Goal: Book appointment/travel/reservation

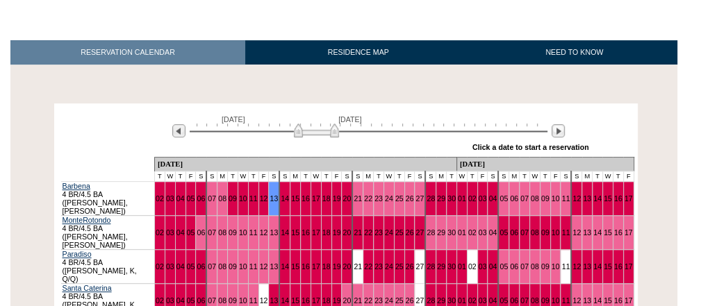
scroll to position [222, 0]
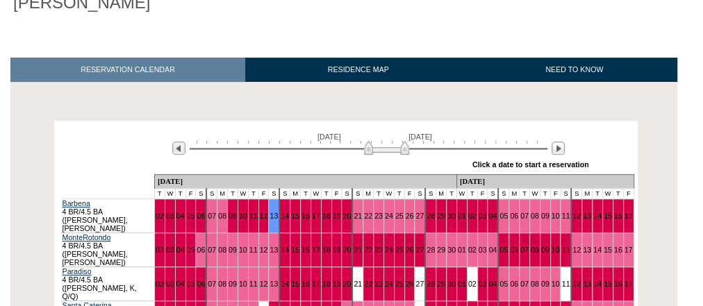
drag, startPoint x: 313, startPoint y: 76, endPoint x: 383, endPoint y: 74, distance: 70.2
click at [383, 141] on img at bounding box center [386, 148] width 45 height 14
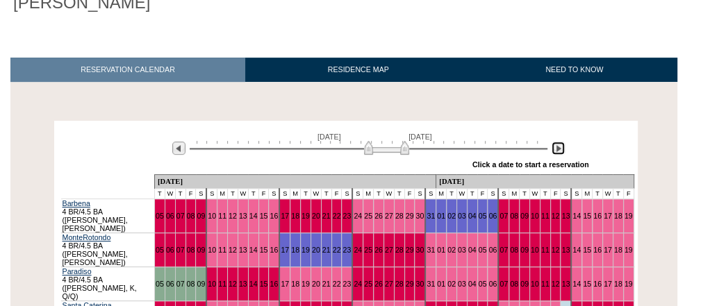
click at [558, 142] on img at bounding box center [558, 148] width 13 height 13
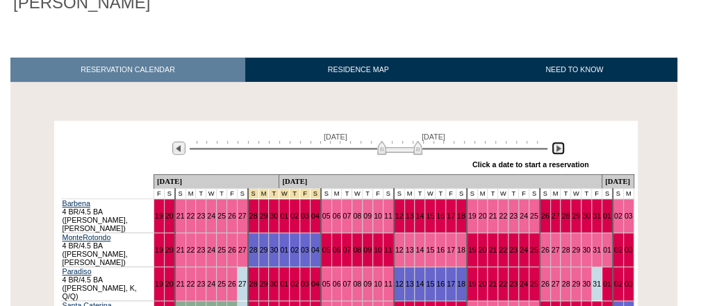
click at [558, 142] on img at bounding box center [558, 148] width 13 height 13
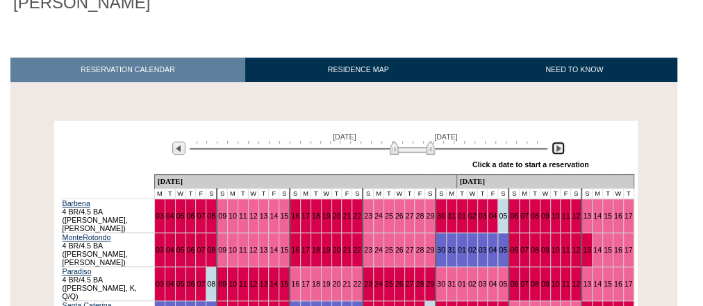
click at [558, 142] on img at bounding box center [558, 148] width 13 height 13
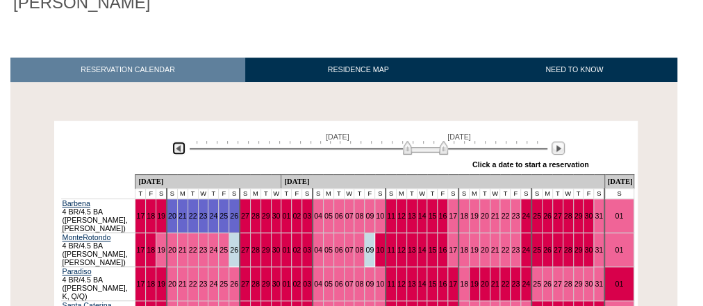
click at [180, 142] on img at bounding box center [178, 148] width 13 height 13
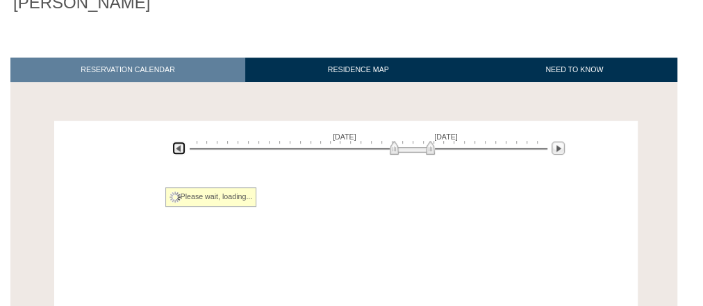
click at [180, 142] on img at bounding box center [178, 148] width 13 height 13
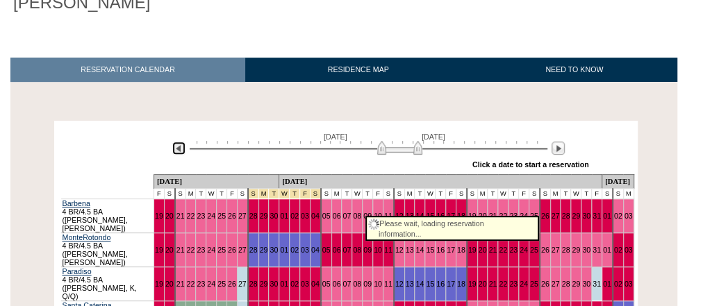
scroll to position [0, 0]
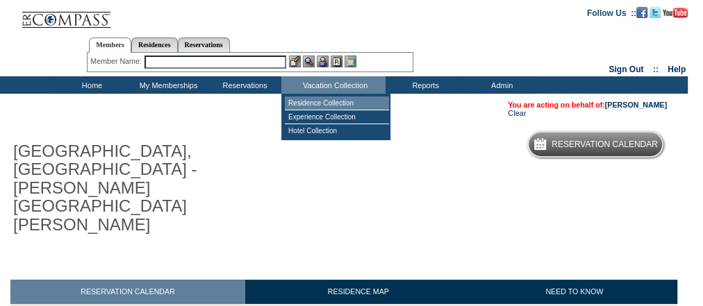
click at [354, 103] on td "Residence Collection" at bounding box center [337, 104] width 104 height 14
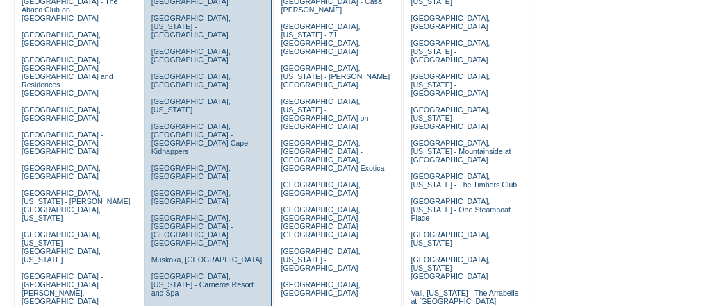
scroll to position [222, 0]
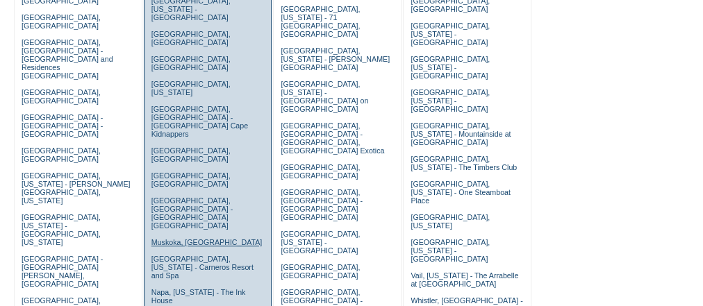
click at [193, 238] on link "Muskoka, [GEOGRAPHIC_DATA]" at bounding box center [206, 242] width 110 height 8
